Goal: Task Accomplishment & Management: Manage account settings

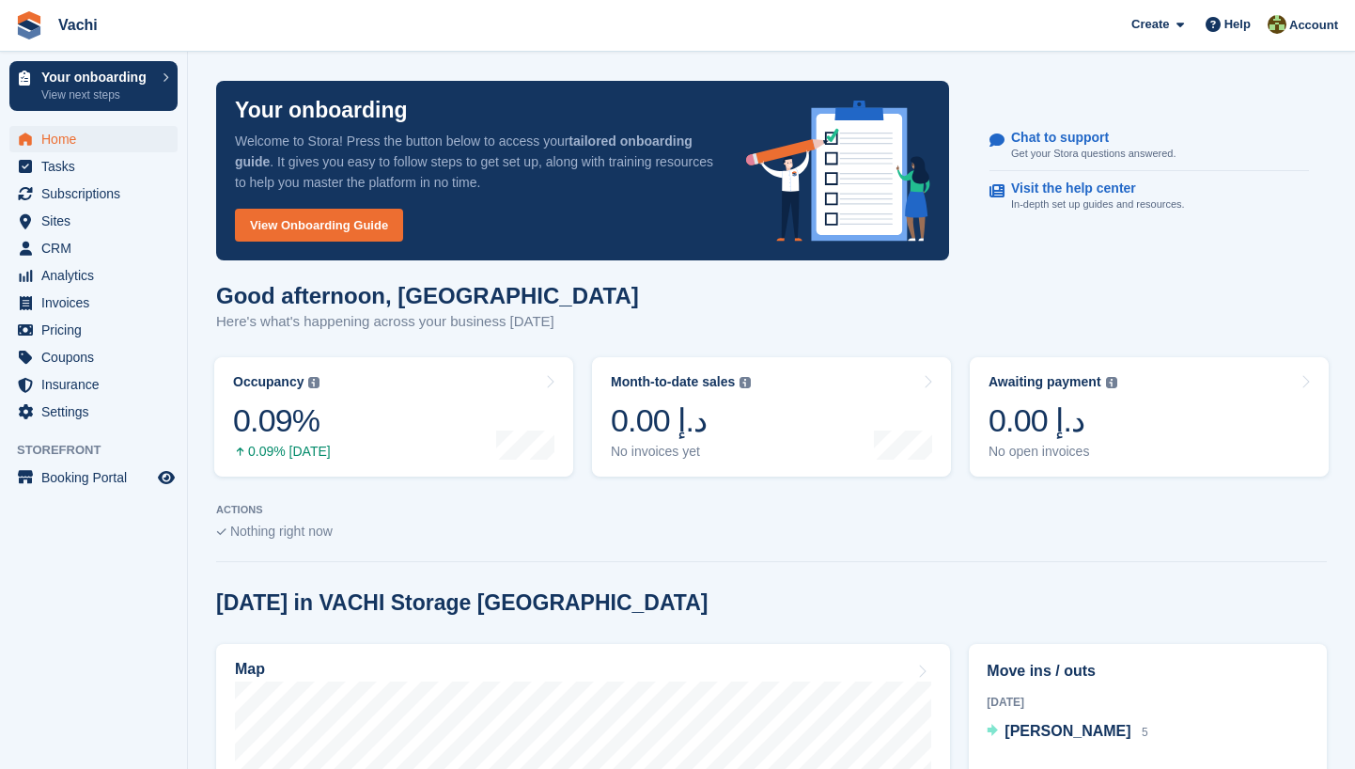
click at [172, 11] on span "Vachi Create Subscription Invoice Contact Deal Discount Page Help Chat Support …" at bounding box center [677, 25] width 1355 height 51
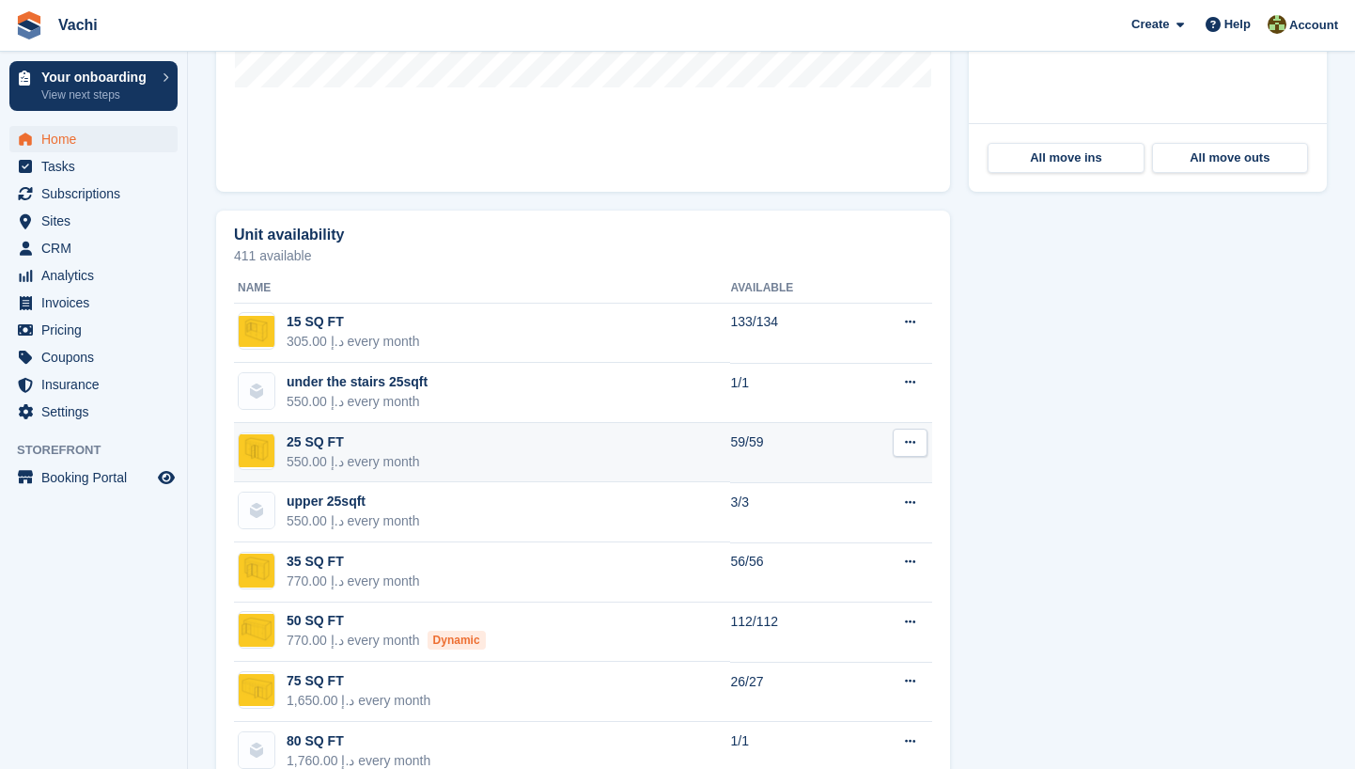
scroll to position [942, 0]
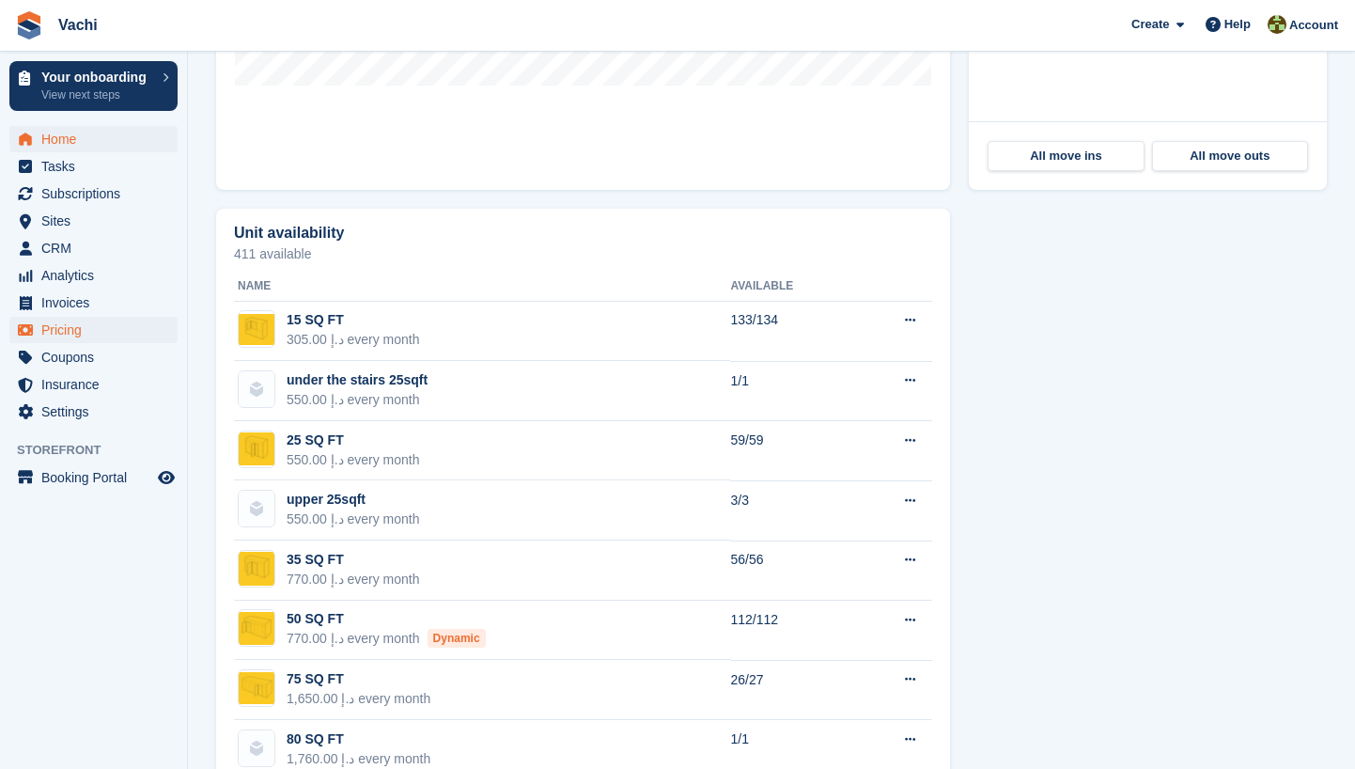
click at [68, 321] on span "Pricing" at bounding box center [97, 330] width 113 height 26
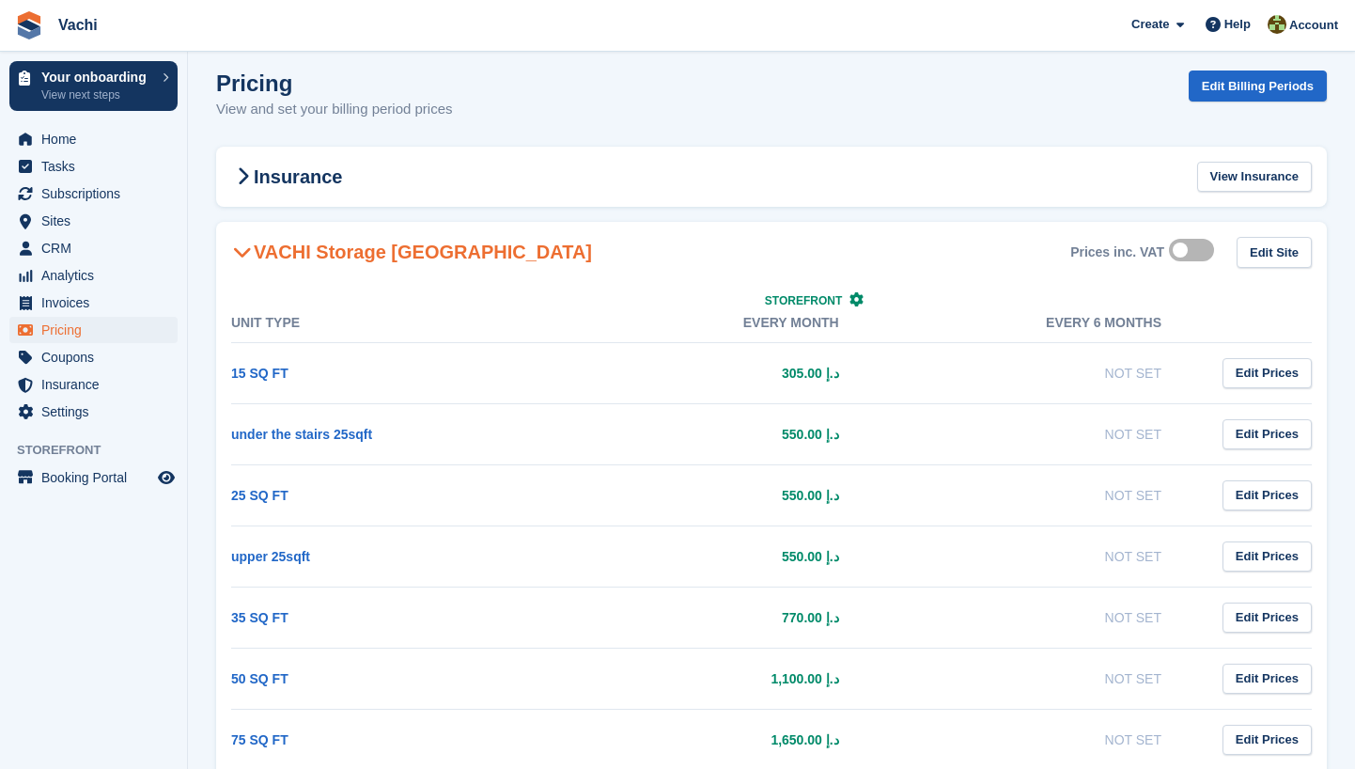
scroll to position [10, 0]
click at [1269, 376] on link "Edit Prices" at bounding box center [1266, 373] width 89 height 31
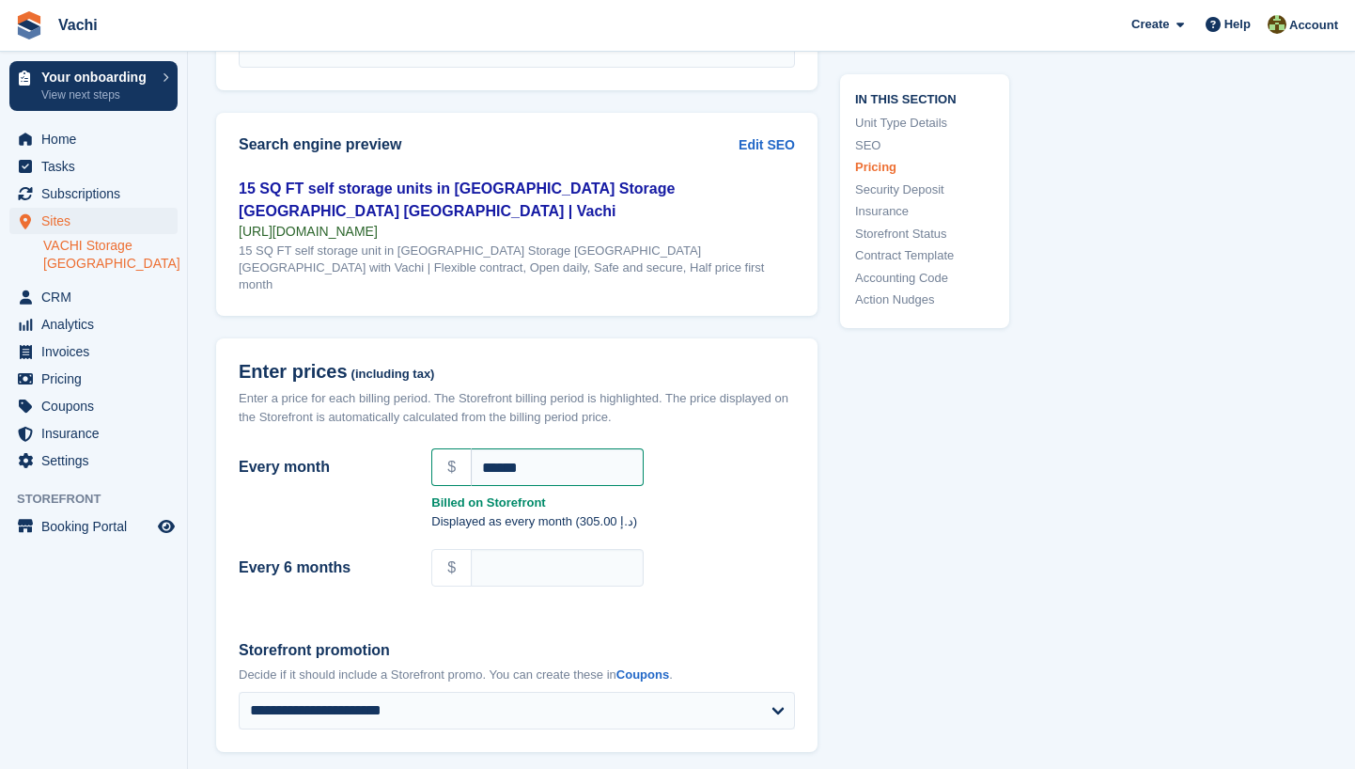
scroll to position [1485, 0]
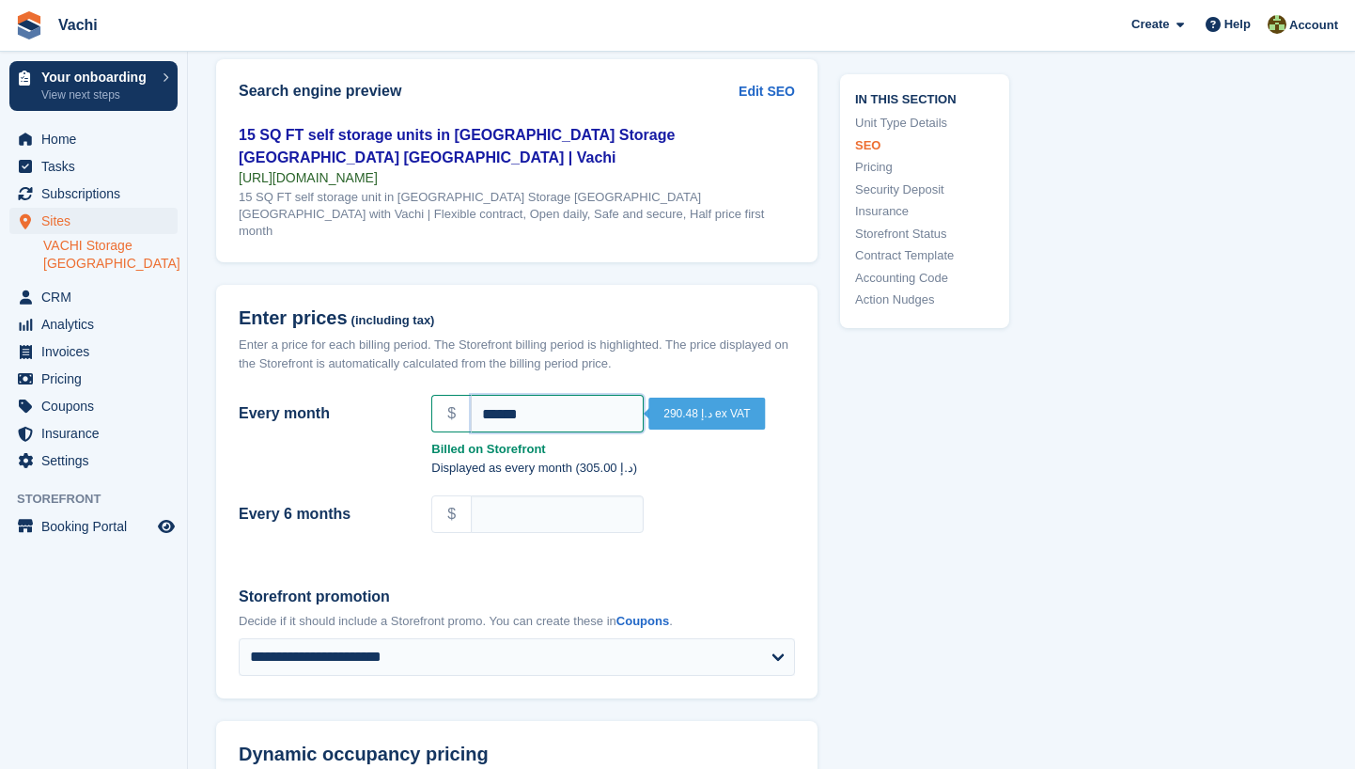
click at [504, 395] on input "******" at bounding box center [557, 414] width 173 height 38
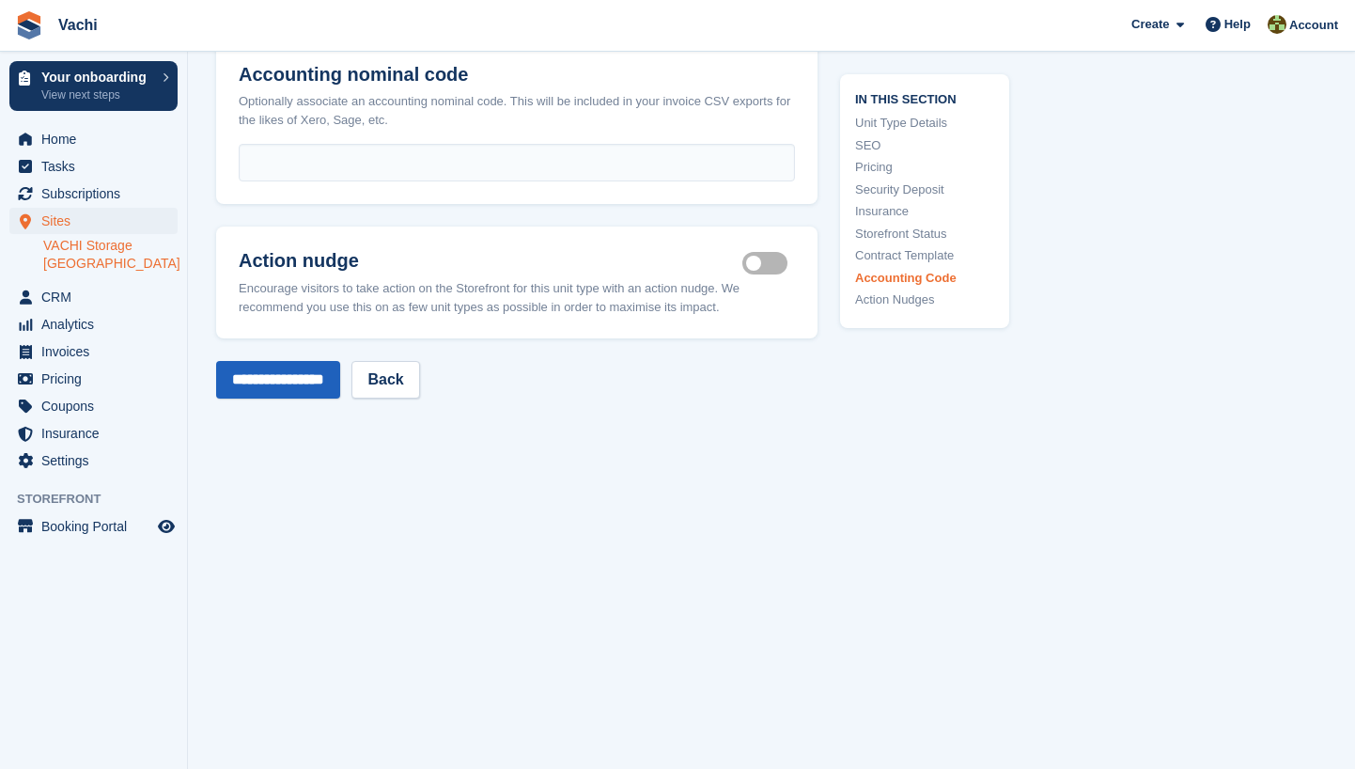
scroll to position [3422, 0]
type input "******"
click at [320, 362] on input "**********" at bounding box center [278, 381] width 124 height 38
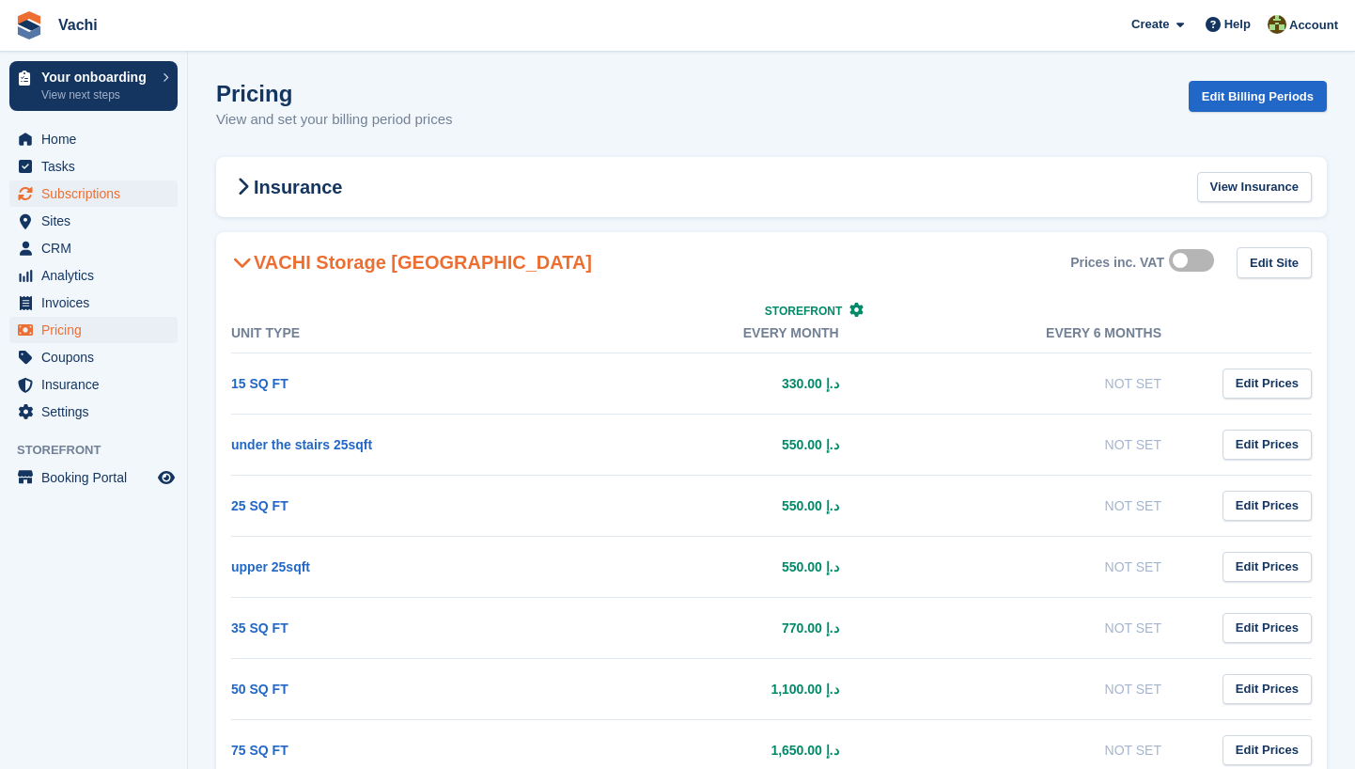
click at [88, 189] on span "Subscriptions" at bounding box center [97, 193] width 113 height 26
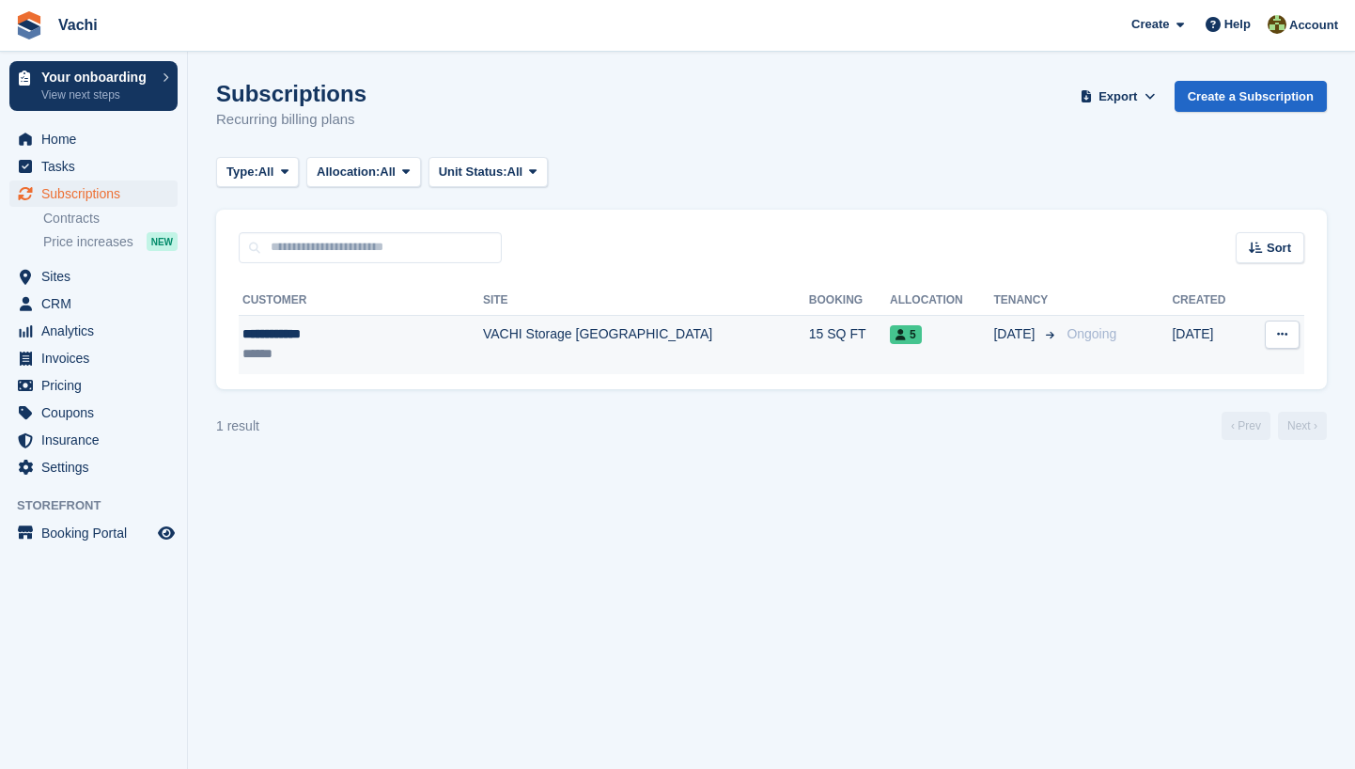
click at [483, 344] on td "VACHI Storage [GEOGRAPHIC_DATA]" at bounding box center [646, 344] width 326 height 59
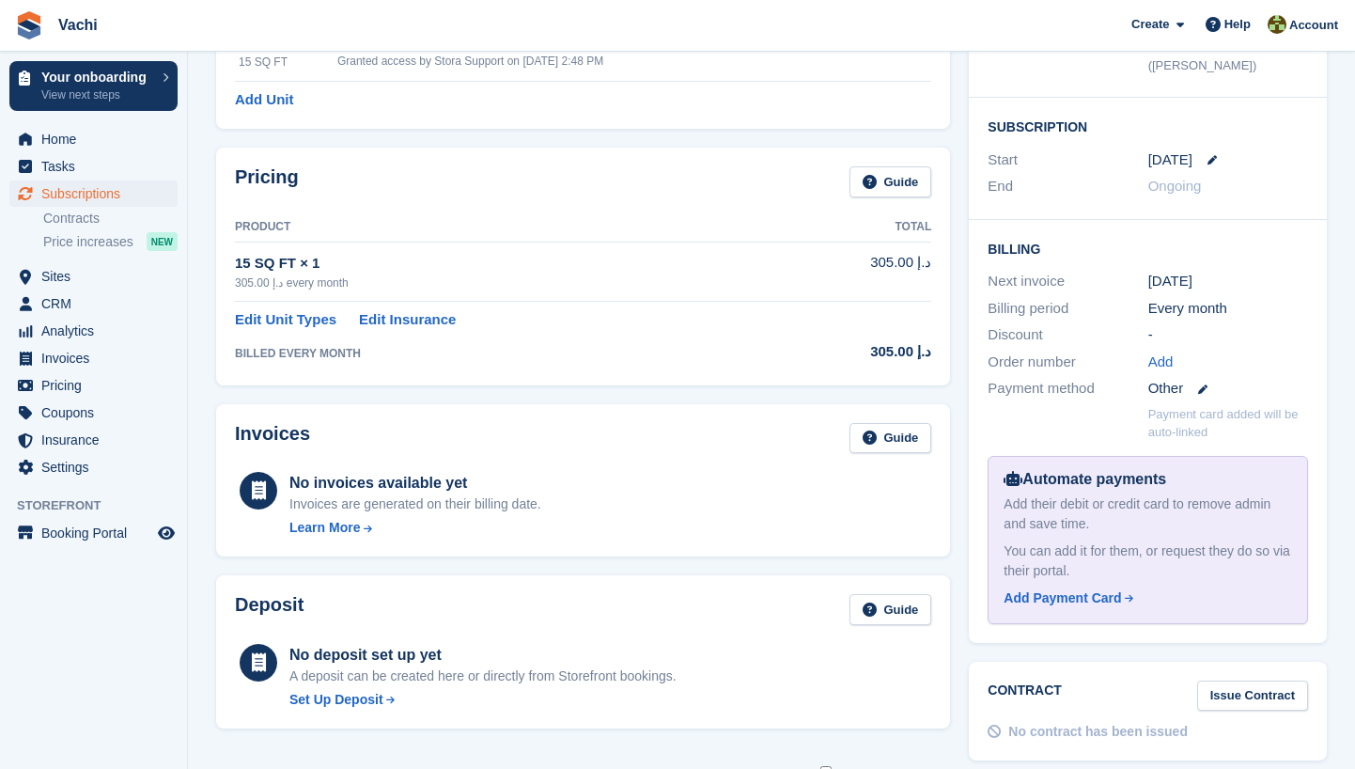
scroll to position [317, 0]
click at [365, 518] on div "Learn More" at bounding box center [415, 528] width 252 height 20
click at [898, 435] on link "Guide" at bounding box center [890, 438] width 83 height 31
click at [316, 315] on link "Edit Unit Types" at bounding box center [285, 320] width 101 height 22
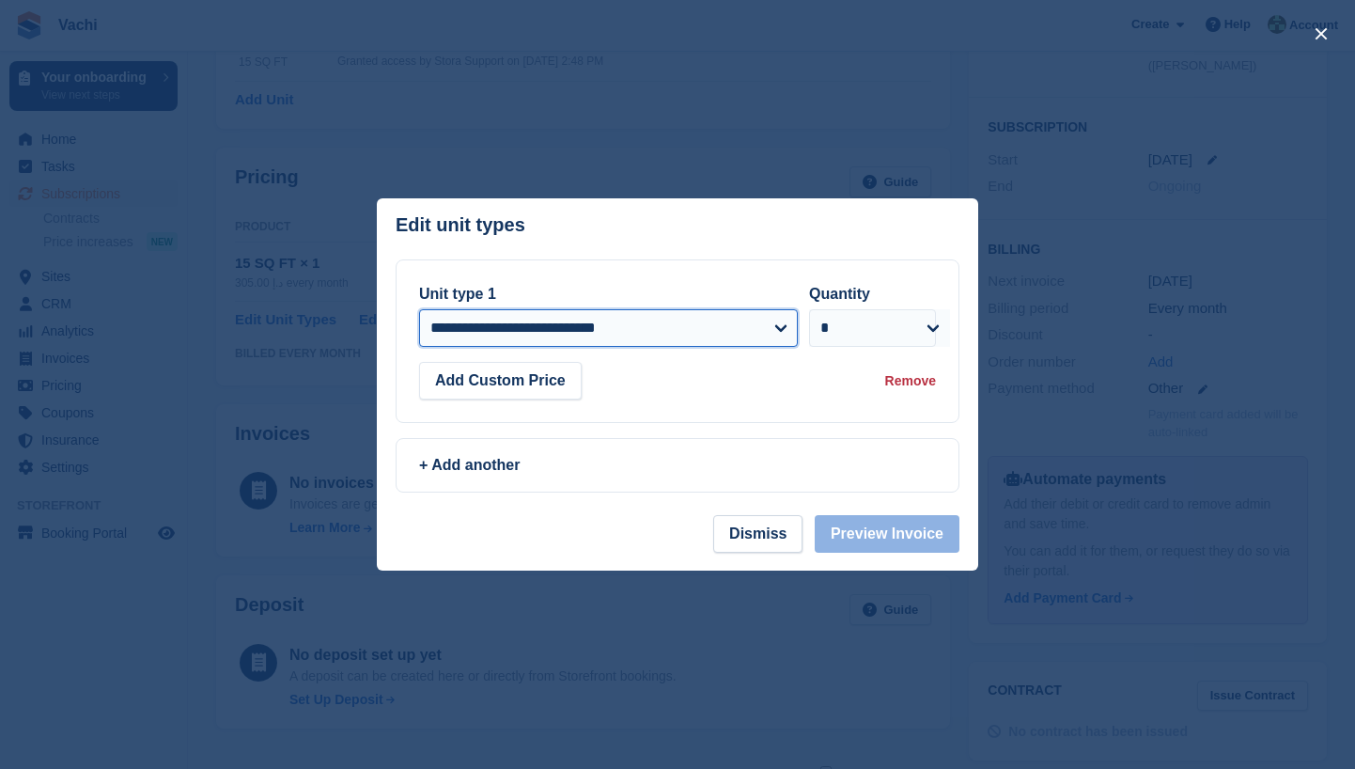
select select "*****"
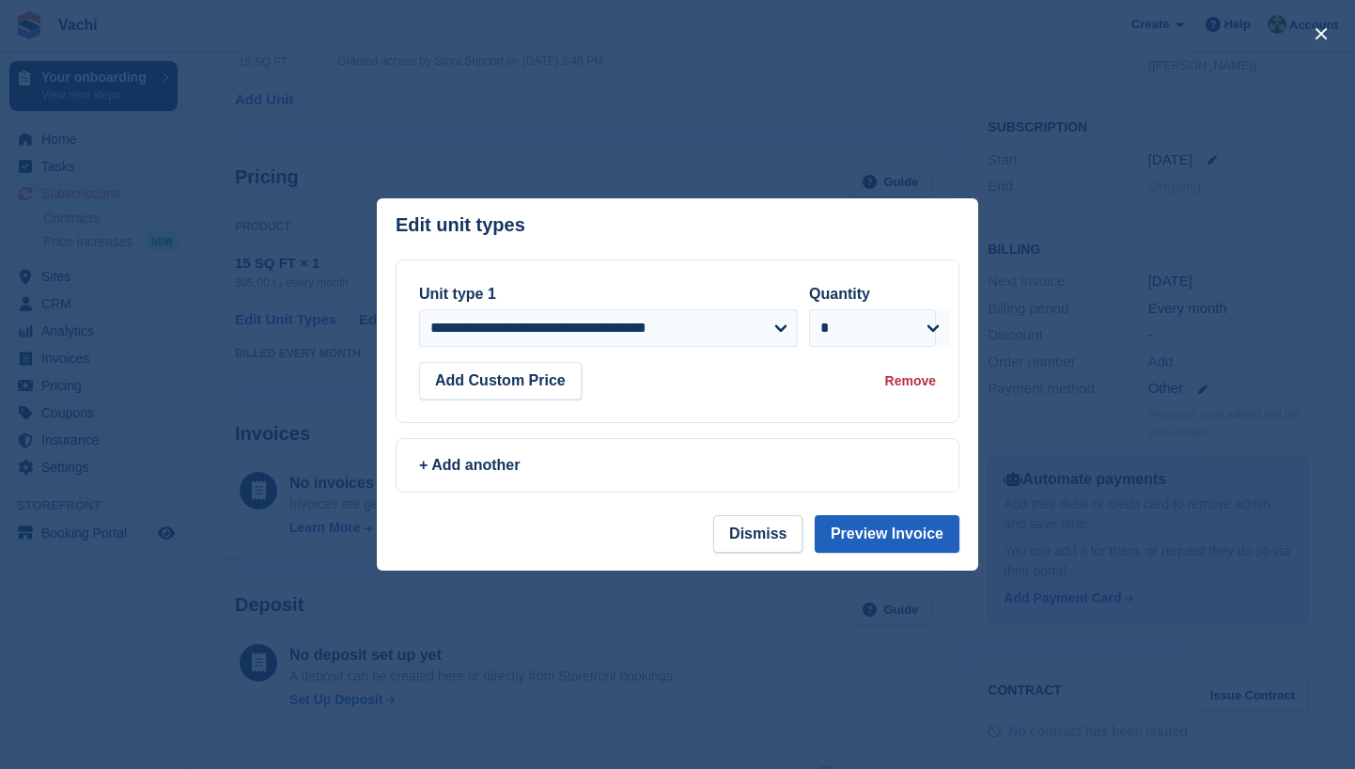
click at [870, 538] on button "Preview Invoice" at bounding box center [887, 534] width 145 height 38
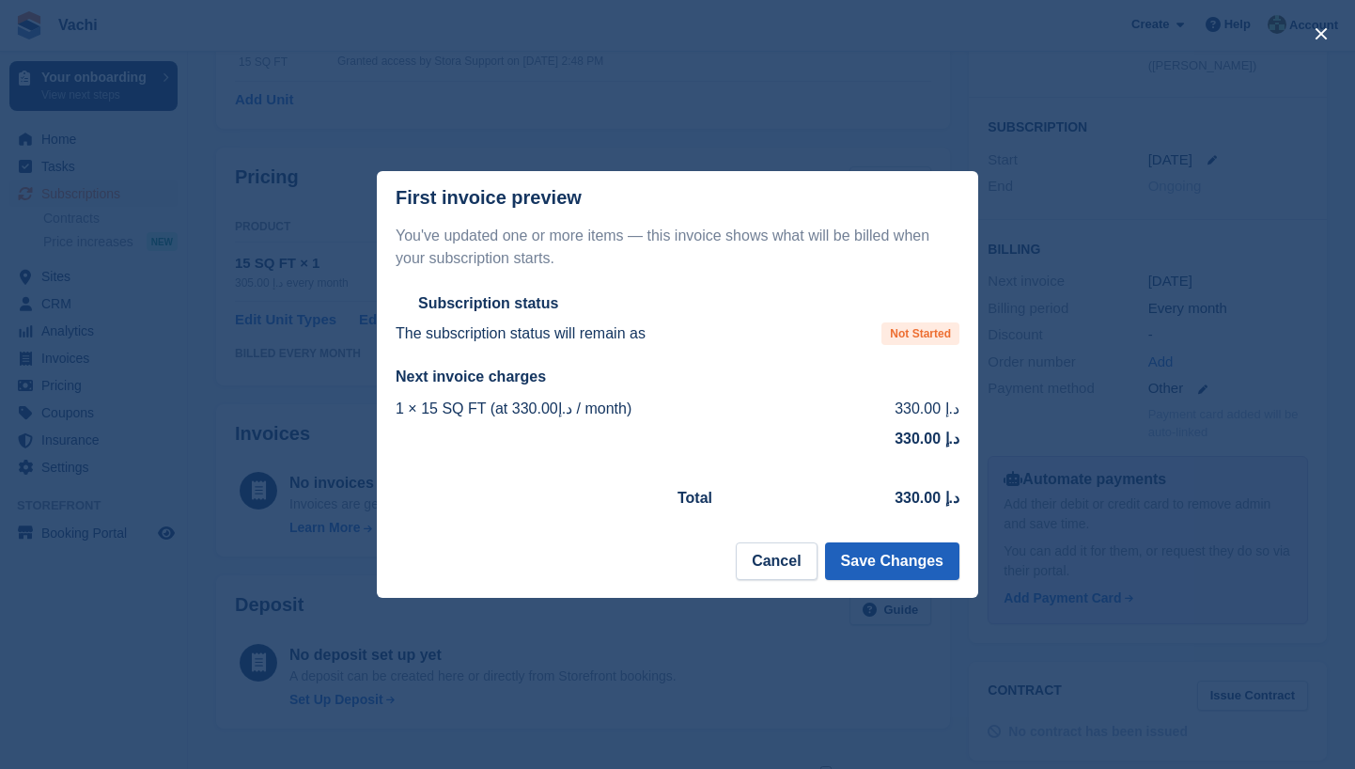
click at [885, 564] on button "Save Changes" at bounding box center [892, 561] width 134 height 38
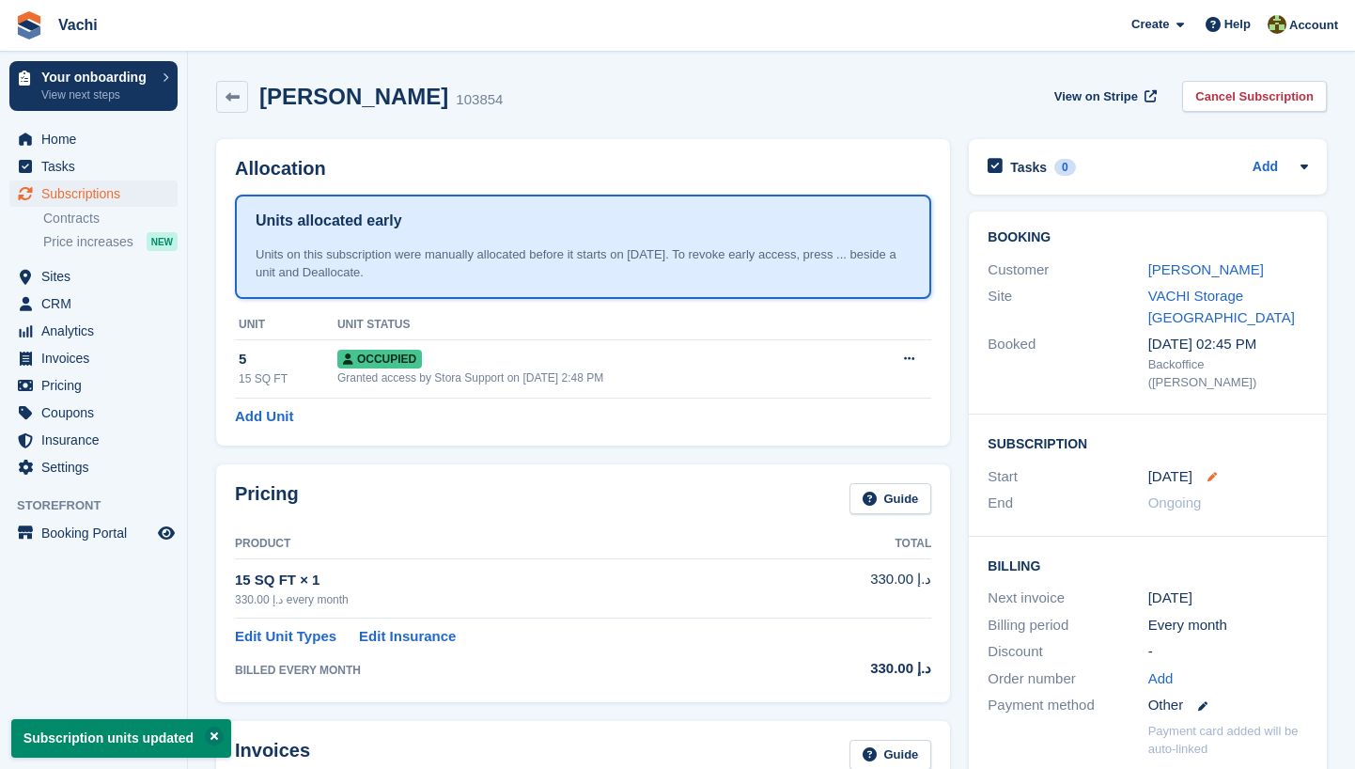
click at [1217, 472] on icon at bounding box center [1211, 476] width 9 height 9
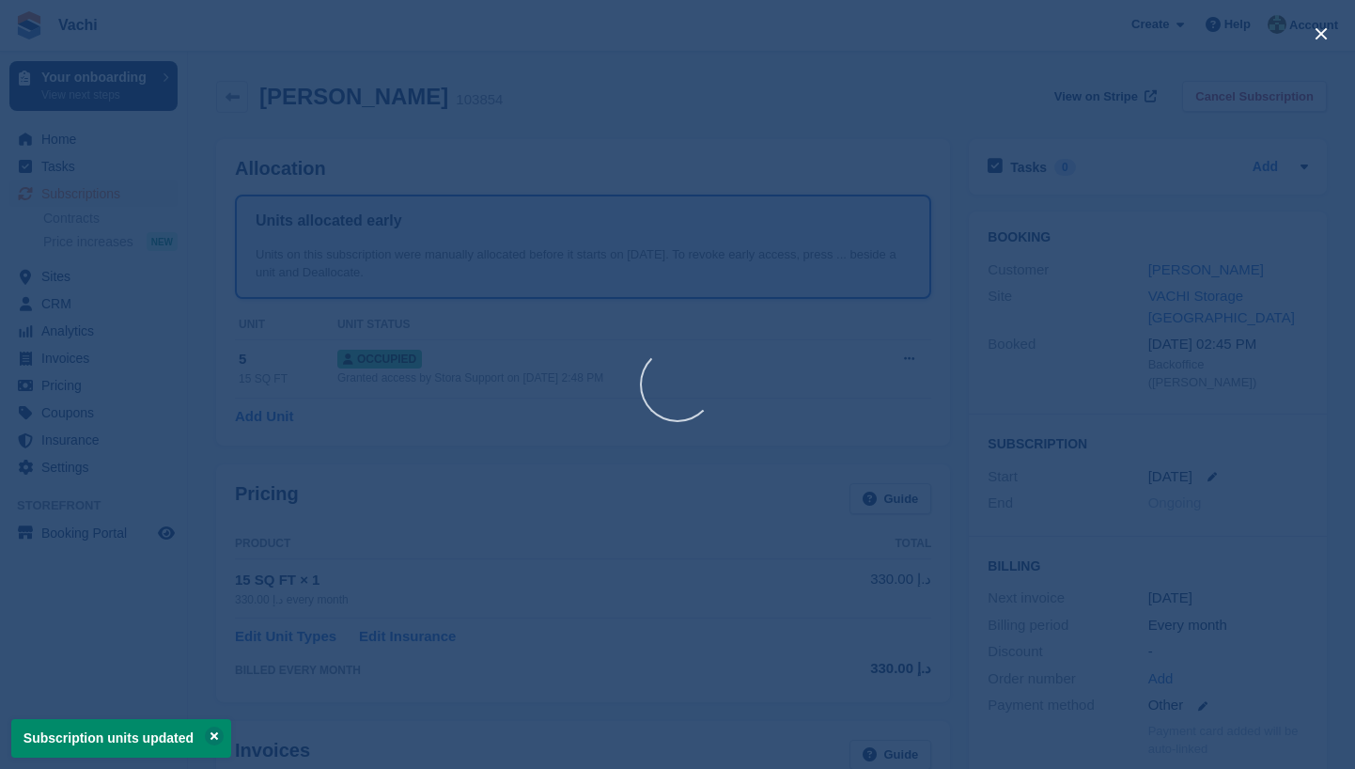
select select "*"
